Goal: Task Accomplishment & Management: Complete application form

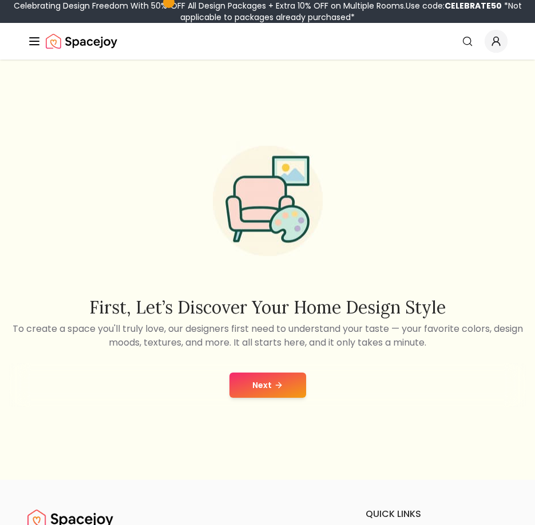
click at [263, 381] on button "Next" at bounding box center [268, 384] width 77 height 25
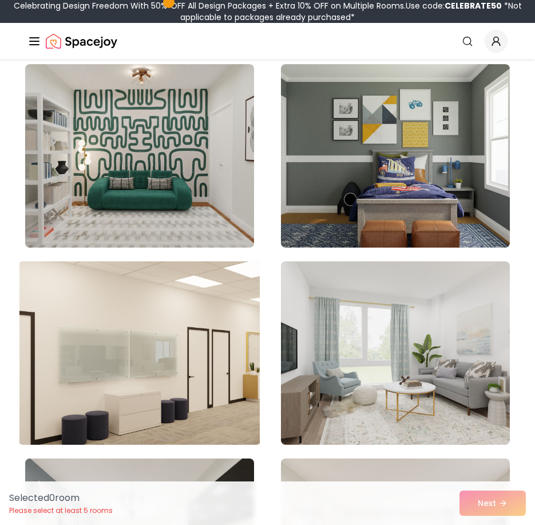
scroll to position [115, 0]
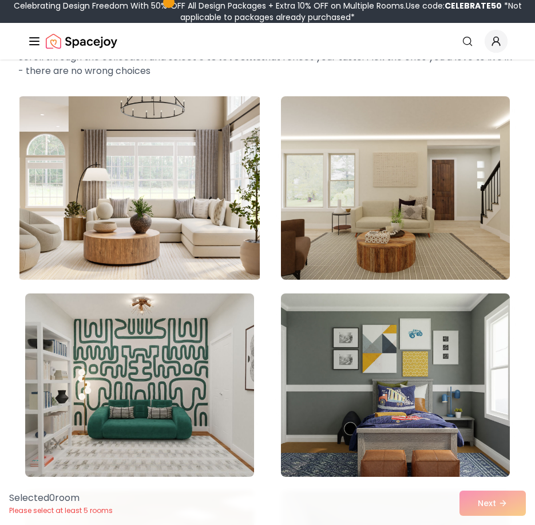
click at [200, 264] on img at bounding box center [139, 188] width 241 height 192
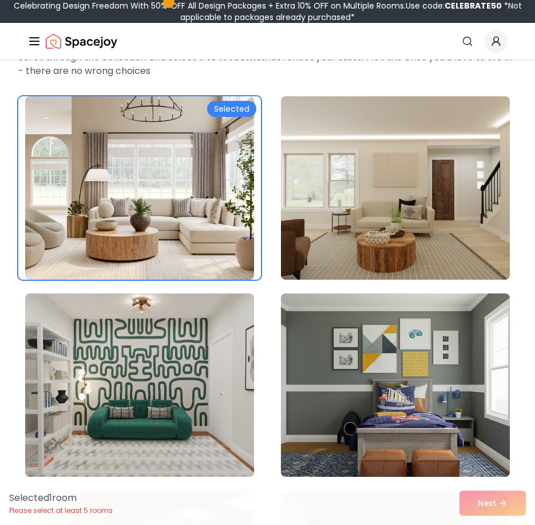
click at [504, 495] on div "Selected 1 room Please select at least 5 rooms Next" at bounding box center [267, 503] width 535 height 44
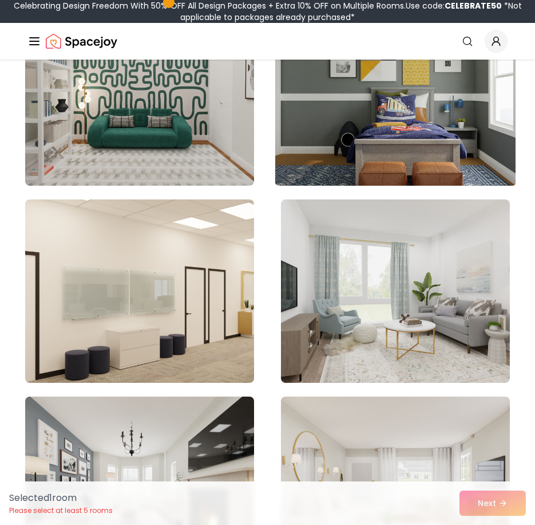
scroll to position [515, 0]
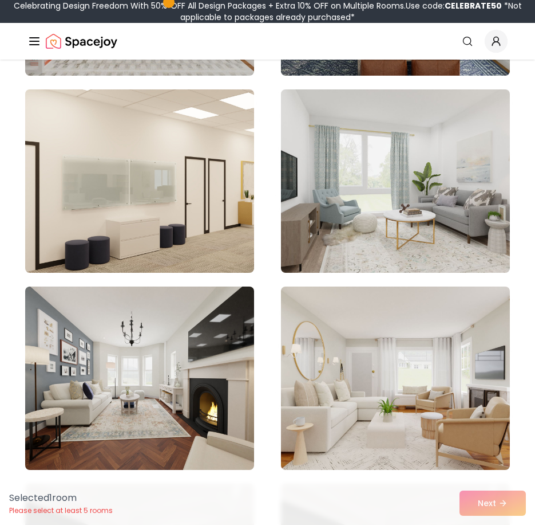
click at [484, 504] on div "Selected 1 room Please select at least 5 rooms Next" at bounding box center [267, 503] width 535 height 44
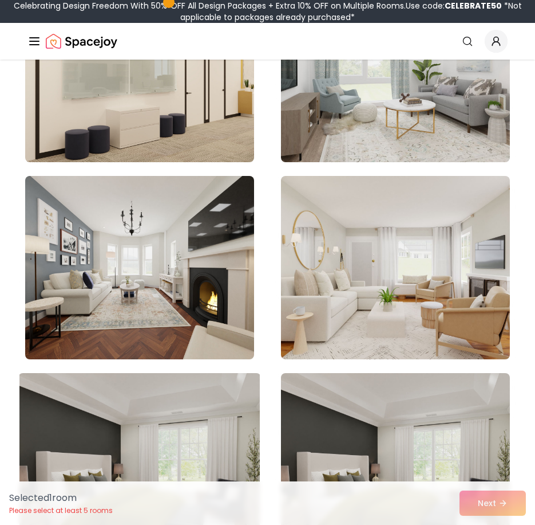
scroll to position [802, 0]
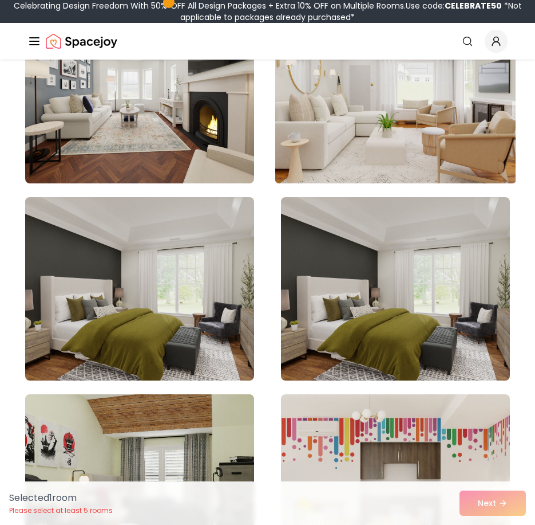
click at [376, 152] on img at bounding box center [395, 91] width 241 height 192
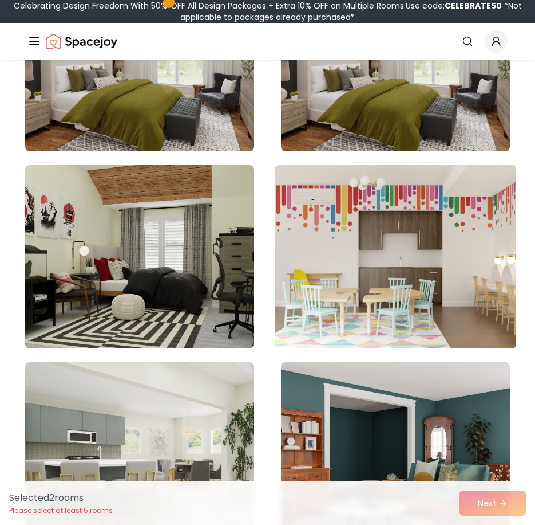
scroll to position [1374, 0]
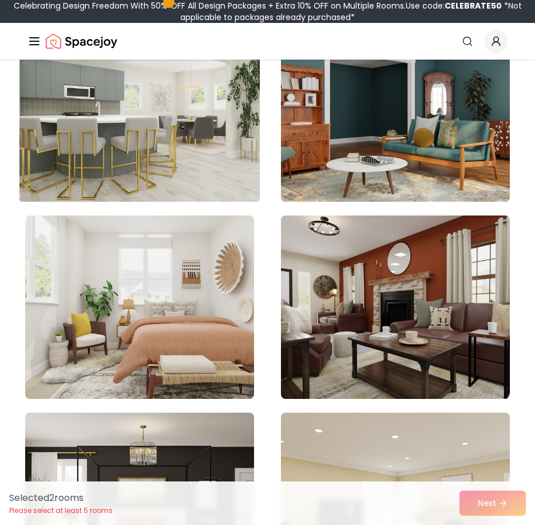
click at [187, 130] on img at bounding box center [139, 110] width 241 height 192
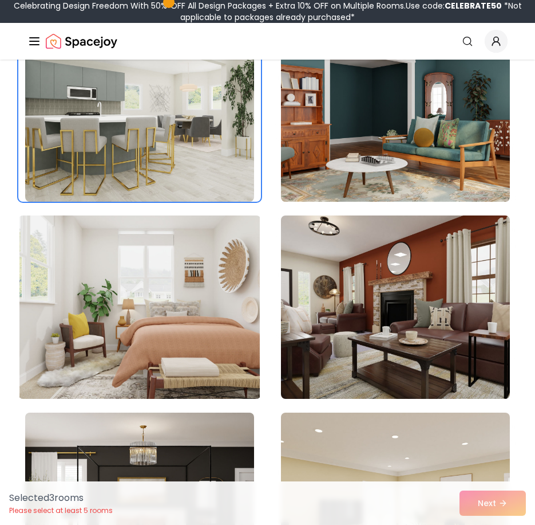
click at [219, 361] on img at bounding box center [139, 307] width 241 height 192
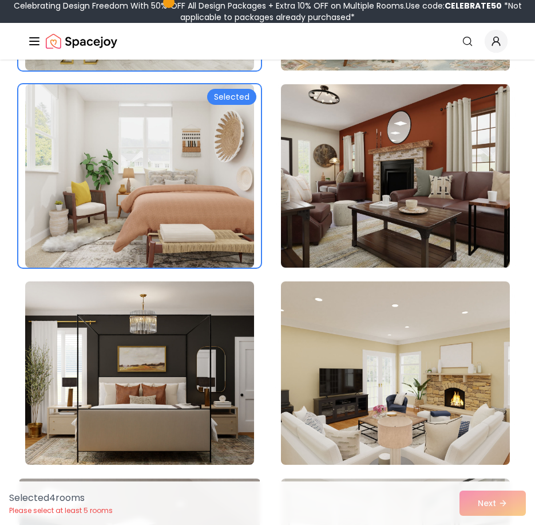
scroll to position [1661, 0]
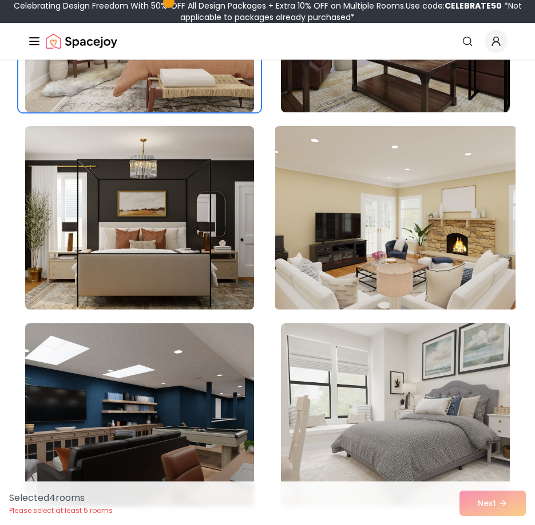
click at [379, 274] on img at bounding box center [395, 217] width 241 height 192
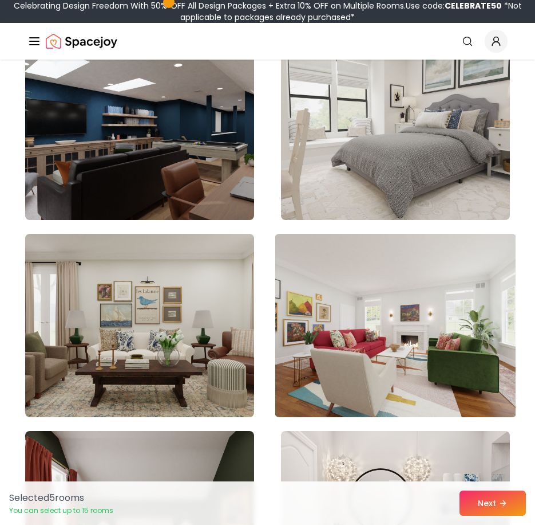
scroll to position [2233, 0]
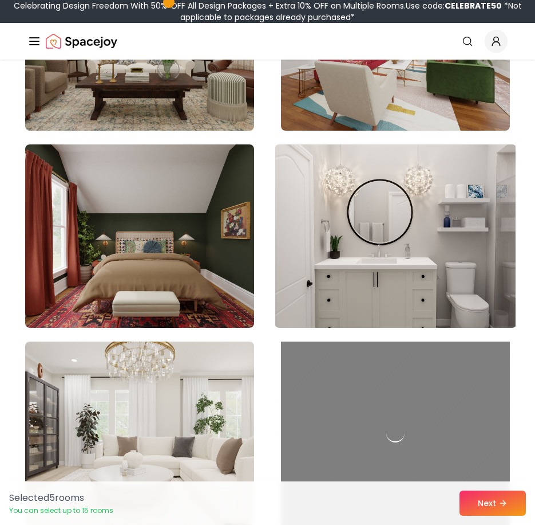
click at [435, 210] on img at bounding box center [395, 236] width 241 height 192
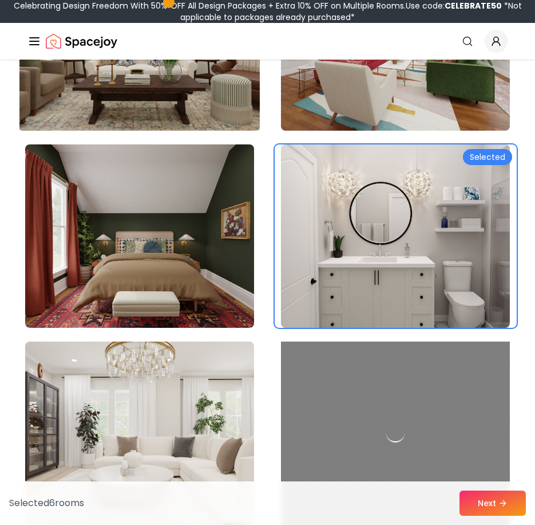
click at [149, 91] on img at bounding box center [139, 39] width 241 height 192
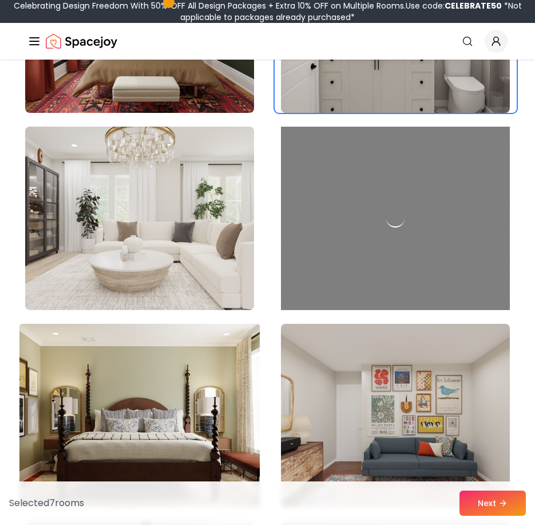
scroll to position [2577, 0]
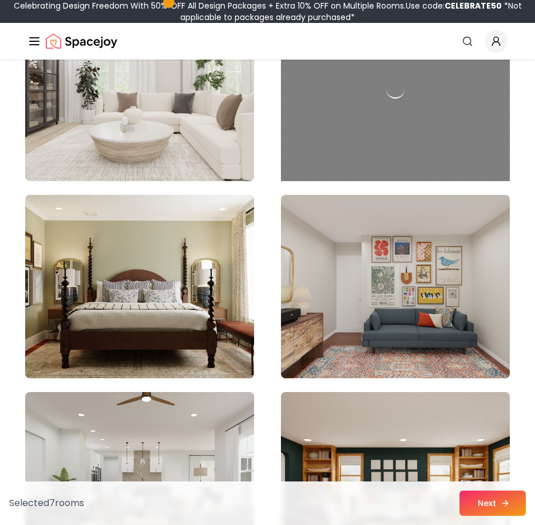
click at [488, 498] on button "Next" at bounding box center [493, 502] width 66 height 25
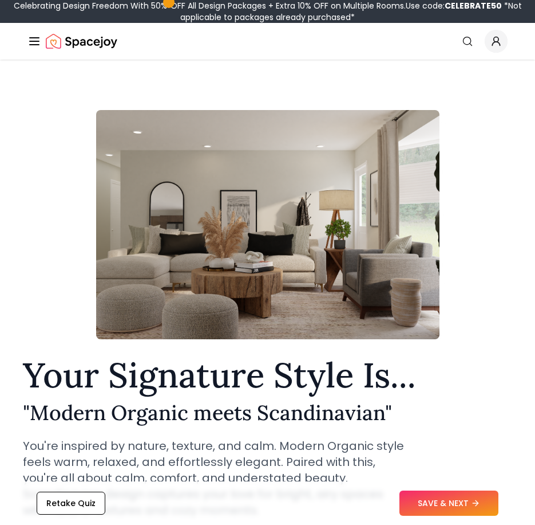
scroll to position [344, 0]
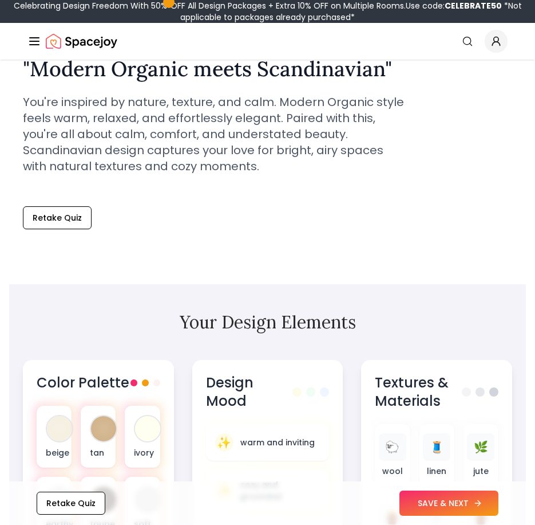
click at [439, 503] on button "SAVE & NEXT" at bounding box center [449, 502] width 99 height 25
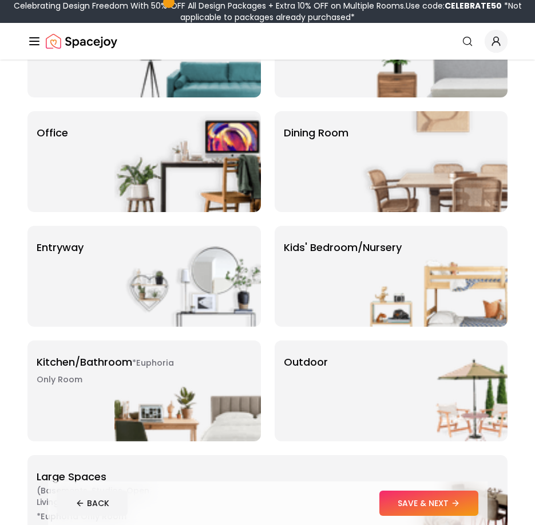
scroll to position [57, 0]
